Goal: Task Accomplishment & Management: Use online tool/utility

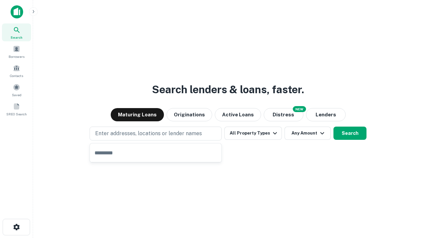
type input "**********"
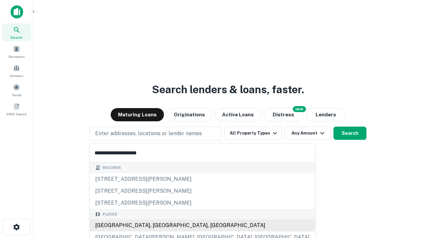
click at [158, 225] on div "[GEOGRAPHIC_DATA], [GEOGRAPHIC_DATA], [GEOGRAPHIC_DATA]" at bounding box center [202, 225] width 225 height 12
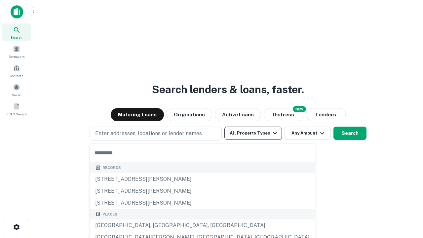
click at [253, 133] on button "All Property Types" at bounding box center [252, 132] width 57 height 13
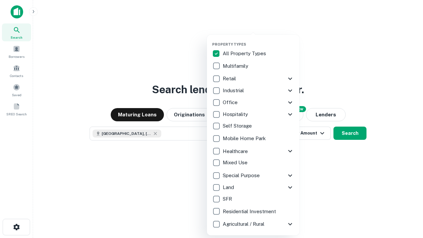
click at [258, 40] on button "button" at bounding box center [258, 40] width 92 height 0
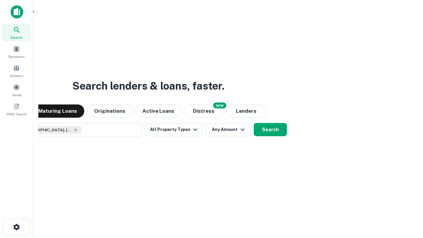
scroll to position [11, 0]
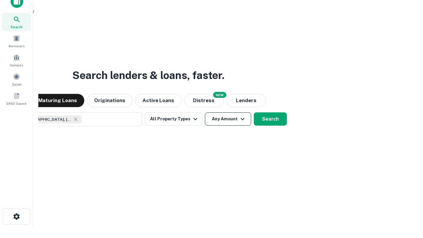
click at [205, 112] on button "Any Amount" at bounding box center [228, 118] width 46 height 13
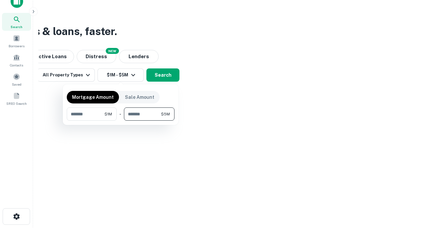
type input "*******"
click at [121, 121] on button "button" at bounding box center [121, 121] width 108 height 0
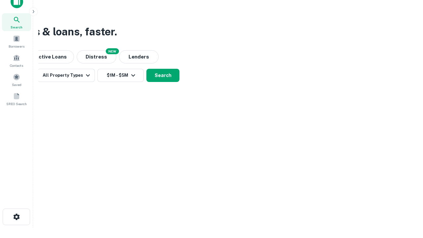
scroll to position [4, 122]
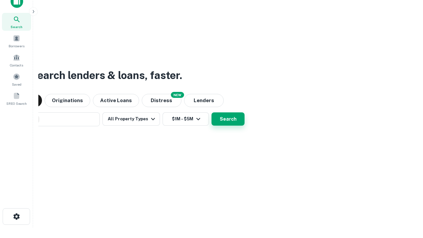
click at [211, 112] on button "Search" at bounding box center [227, 118] width 33 height 13
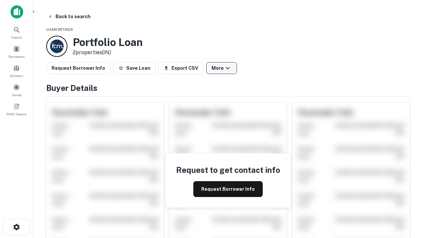
click at [221, 68] on button "More" at bounding box center [221, 68] width 31 height 12
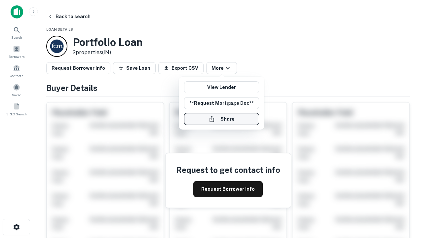
click at [221, 119] on button "Share" at bounding box center [221, 119] width 75 height 12
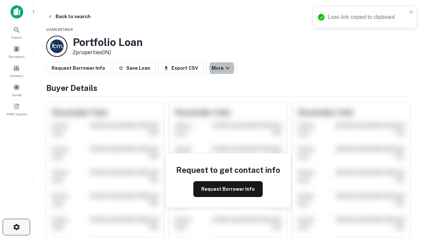
click at [16, 227] on icon "button" at bounding box center [17, 227] width 8 height 8
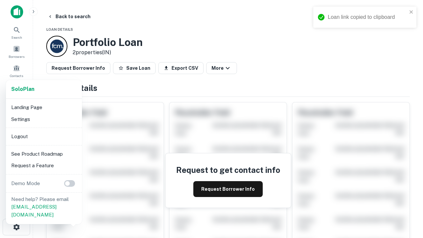
click at [44, 136] on li "Logout" at bounding box center [44, 136] width 71 height 12
